Goal: Browse casually

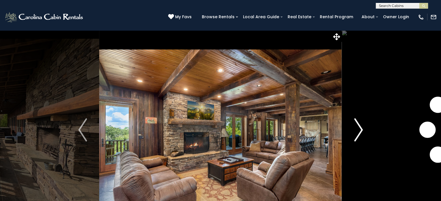
click at [359, 135] on img "Next" at bounding box center [358, 130] width 9 height 23
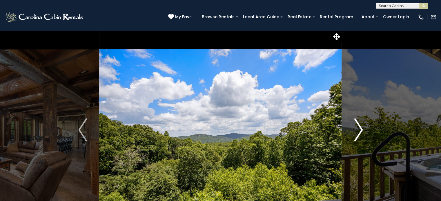
click at [359, 135] on img "Next" at bounding box center [358, 130] width 9 height 23
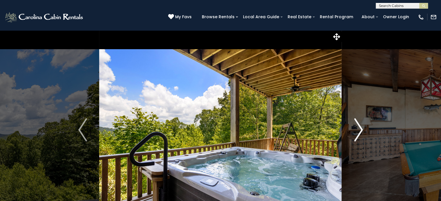
click at [359, 135] on img "Next" at bounding box center [358, 130] width 9 height 23
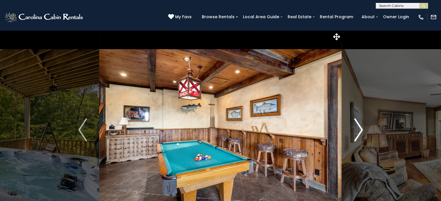
click at [359, 135] on img "Next" at bounding box center [358, 130] width 9 height 23
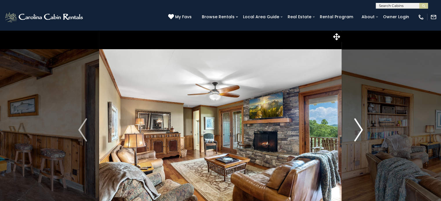
click at [359, 135] on img "Next" at bounding box center [358, 130] width 9 height 23
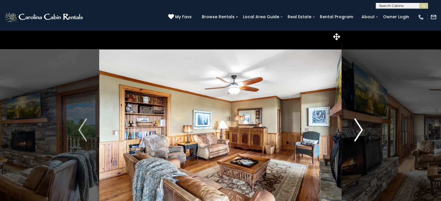
click at [359, 135] on img "Next" at bounding box center [358, 130] width 9 height 23
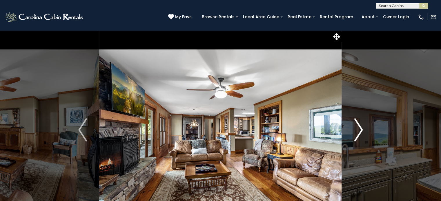
click at [359, 135] on img "Next" at bounding box center [358, 130] width 9 height 23
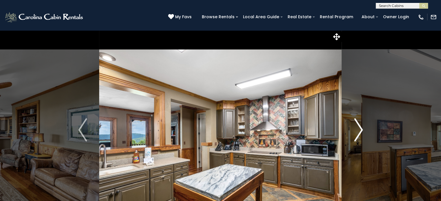
click at [359, 135] on img "Next" at bounding box center [358, 130] width 9 height 23
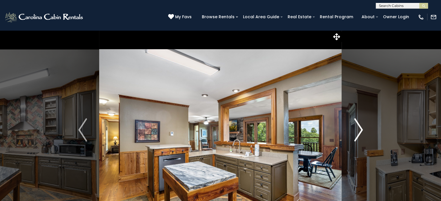
click at [359, 135] on img "Next" at bounding box center [358, 130] width 9 height 23
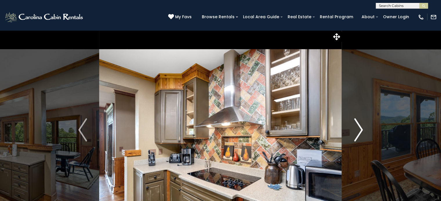
click at [359, 135] on img "Next" at bounding box center [358, 130] width 9 height 23
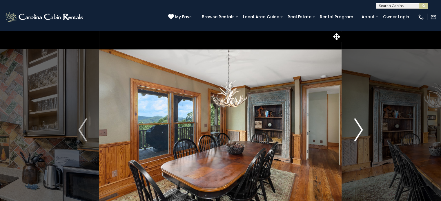
click at [359, 135] on img "Next" at bounding box center [358, 130] width 9 height 23
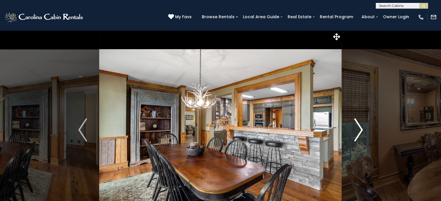
click at [359, 135] on img "Next" at bounding box center [358, 130] width 9 height 23
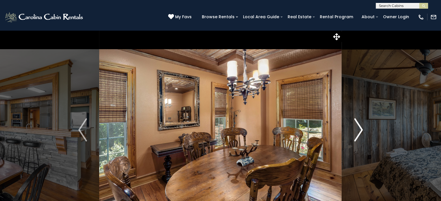
click at [359, 135] on img "Next" at bounding box center [358, 130] width 9 height 23
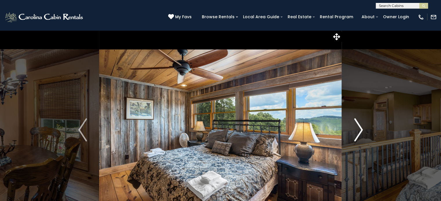
click at [359, 135] on img "Next" at bounding box center [358, 130] width 9 height 23
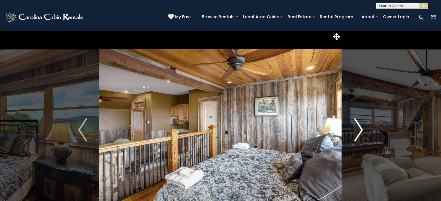
click at [359, 135] on img "Next" at bounding box center [358, 130] width 9 height 23
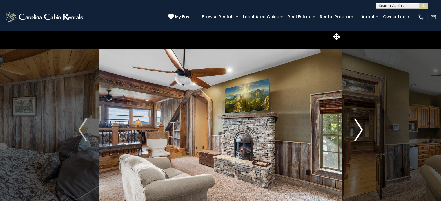
click at [359, 135] on img "Next" at bounding box center [358, 130] width 9 height 23
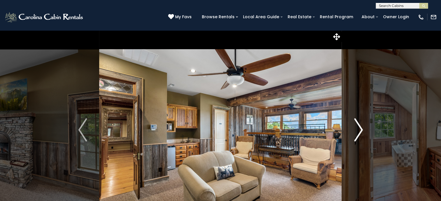
click at [359, 135] on img "Next" at bounding box center [358, 130] width 9 height 23
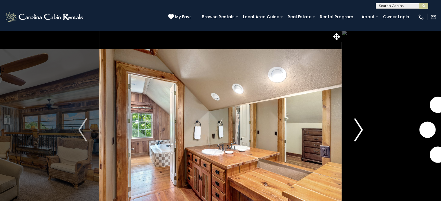
click at [359, 135] on img "Next" at bounding box center [358, 130] width 9 height 23
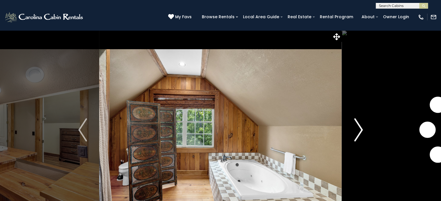
click at [359, 135] on img "Next" at bounding box center [358, 130] width 9 height 23
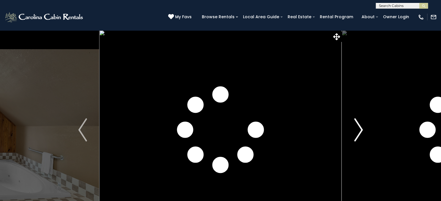
click at [359, 135] on img "Next" at bounding box center [358, 130] width 9 height 23
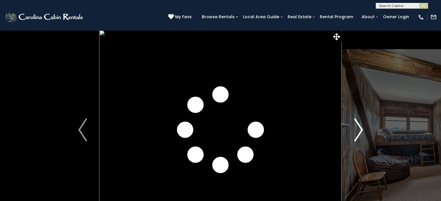
click at [359, 135] on img "Next" at bounding box center [358, 130] width 9 height 23
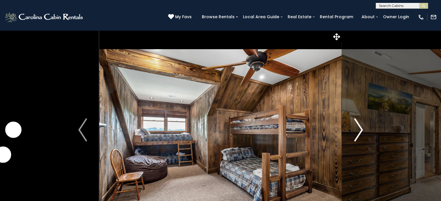
click at [359, 135] on img "Next" at bounding box center [358, 130] width 9 height 23
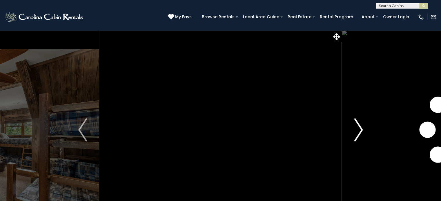
click at [359, 135] on img "Next" at bounding box center [358, 130] width 9 height 23
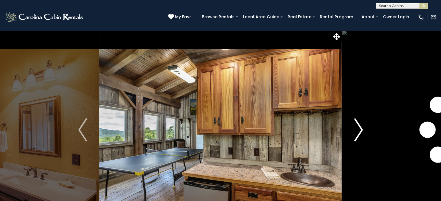
click at [359, 135] on img "Next" at bounding box center [358, 130] width 9 height 23
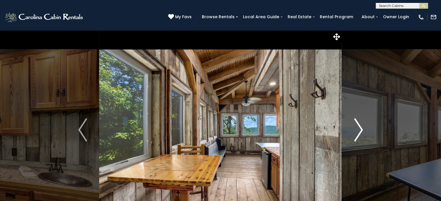
click at [359, 135] on img "Next" at bounding box center [358, 130] width 9 height 23
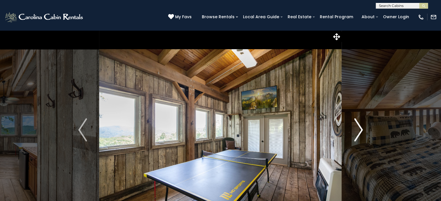
click at [359, 134] on img "Next" at bounding box center [358, 130] width 9 height 23
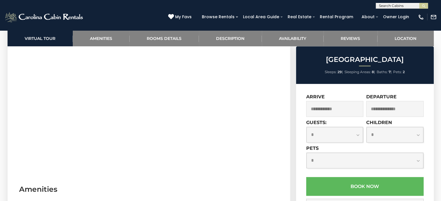
scroll to position [319, 0]
